Goal: Check status: Check status

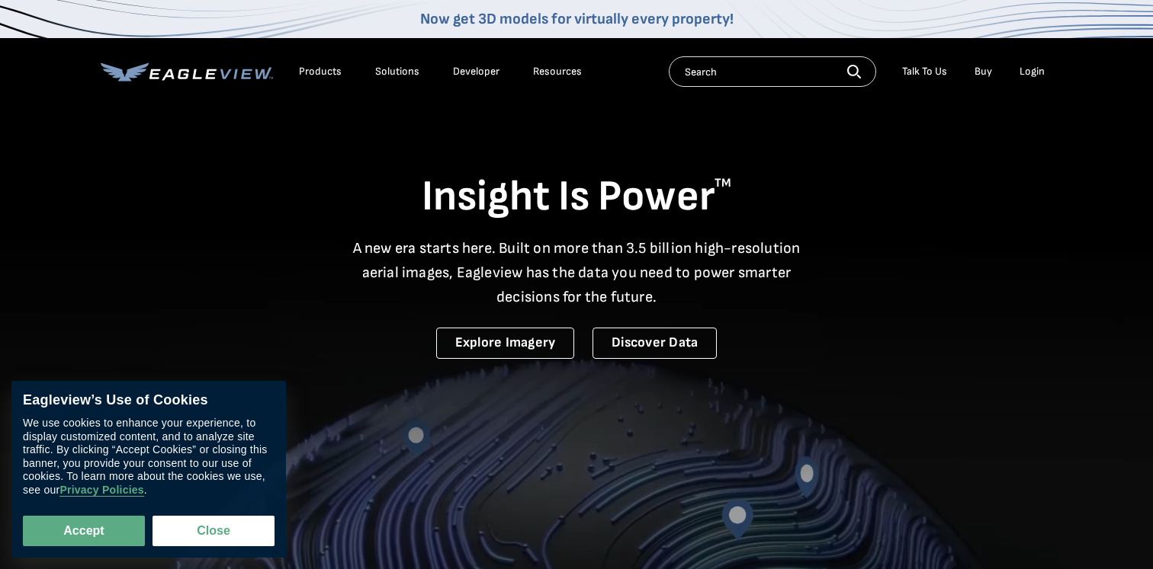
click at [1034, 79] on li "Login" at bounding box center [1032, 71] width 40 height 23
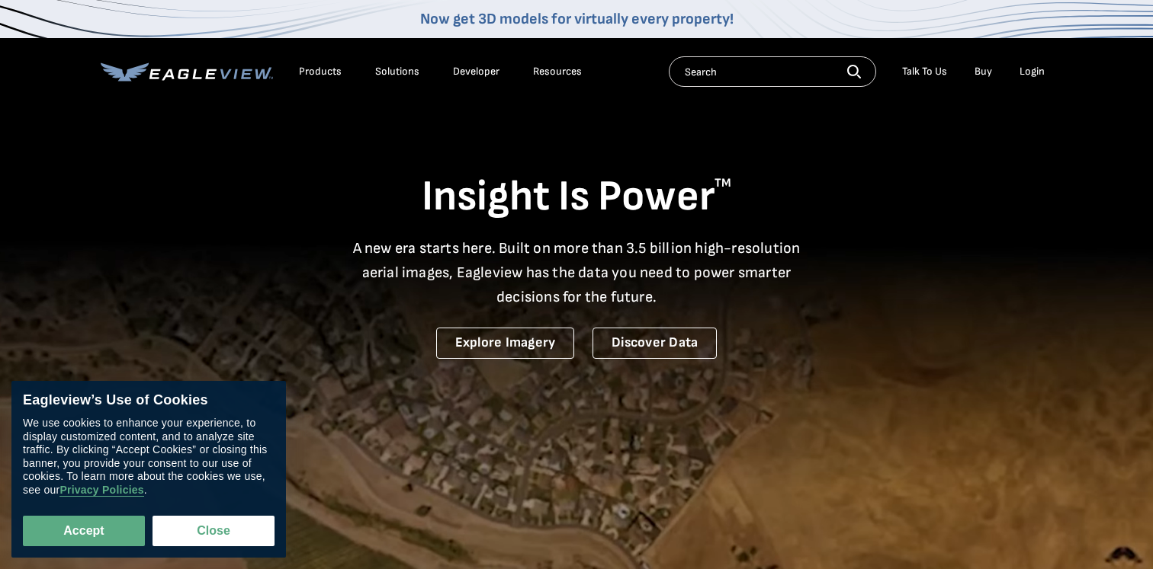
click at [1031, 70] on div "Login" at bounding box center [1031, 72] width 25 height 14
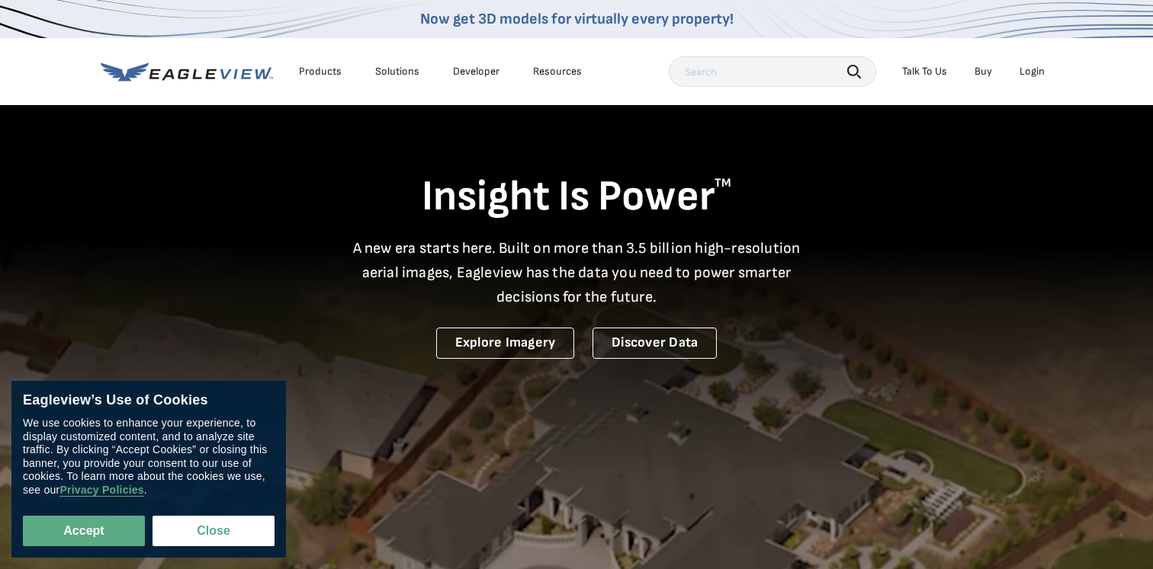
click at [1031, 72] on div "Login" at bounding box center [1031, 72] width 25 height 14
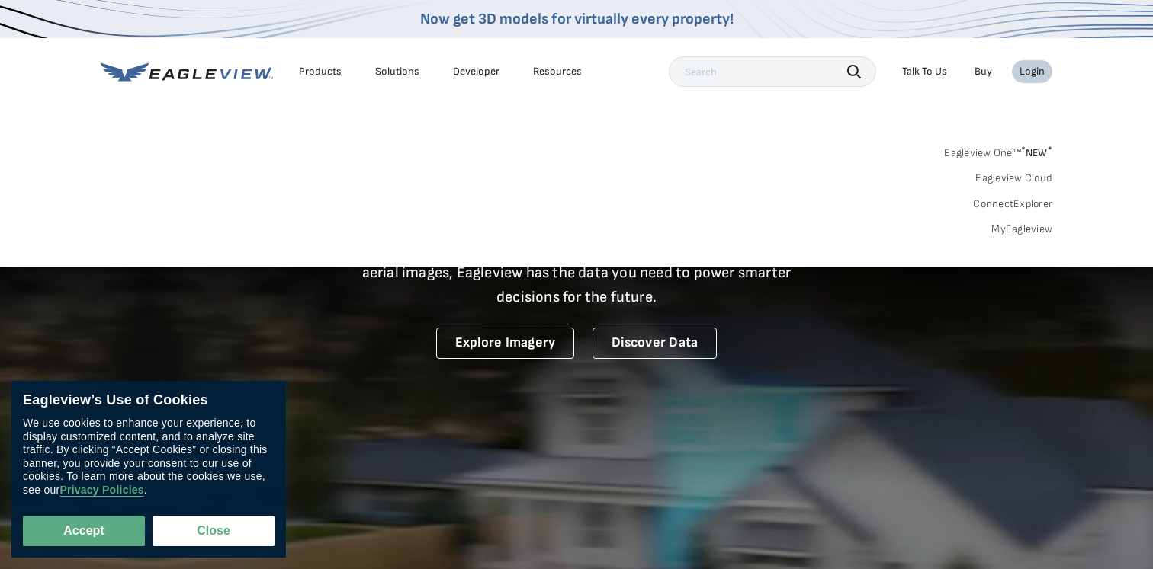
click at [1019, 226] on link "MyEagleview" at bounding box center [1021, 230] width 61 height 14
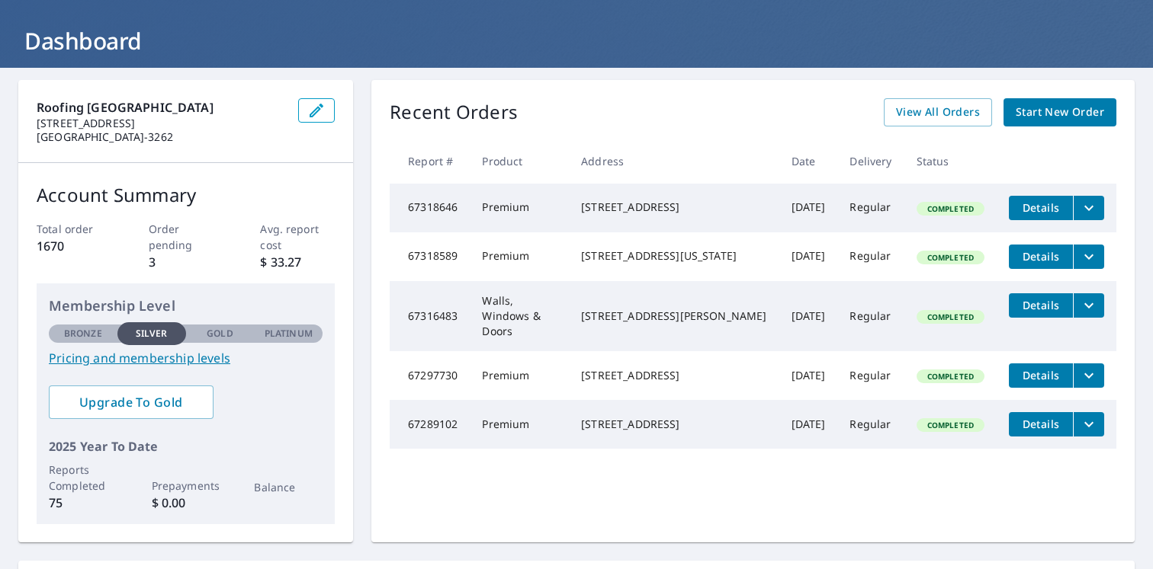
scroll to position [77, 0]
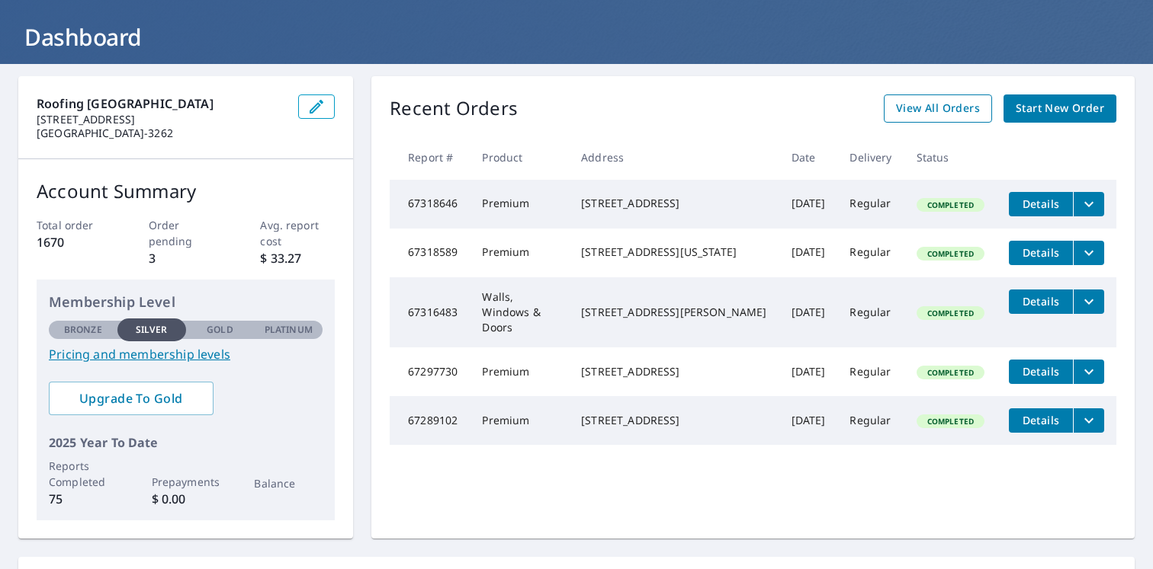
click at [940, 100] on span "View All Orders" at bounding box center [938, 108] width 84 height 19
